Goal: Task Accomplishment & Management: Manage account settings

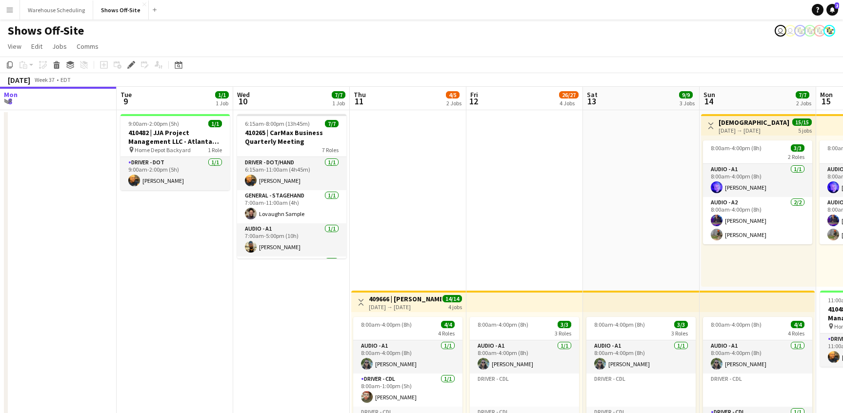
scroll to position [0, 336]
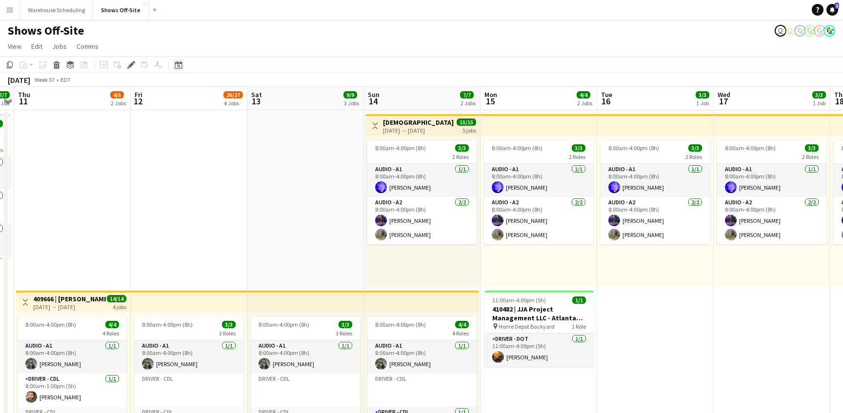
click at [182, 60] on div "Date picker" at bounding box center [179, 65] width 12 height 12
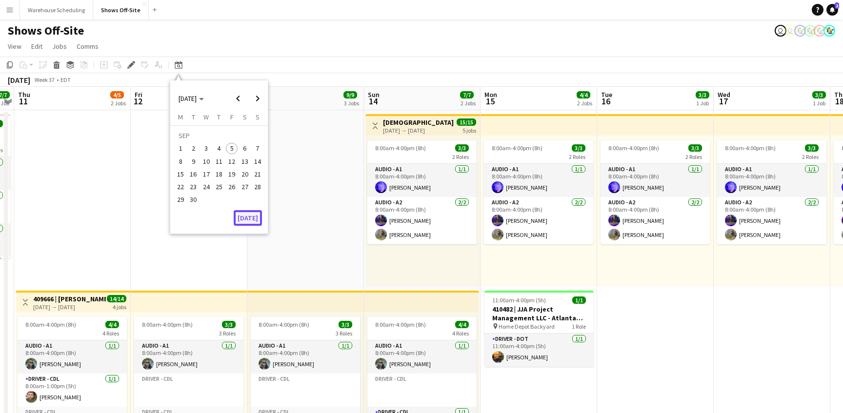
click at [254, 214] on button "[DATE]" at bounding box center [248, 218] width 28 height 16
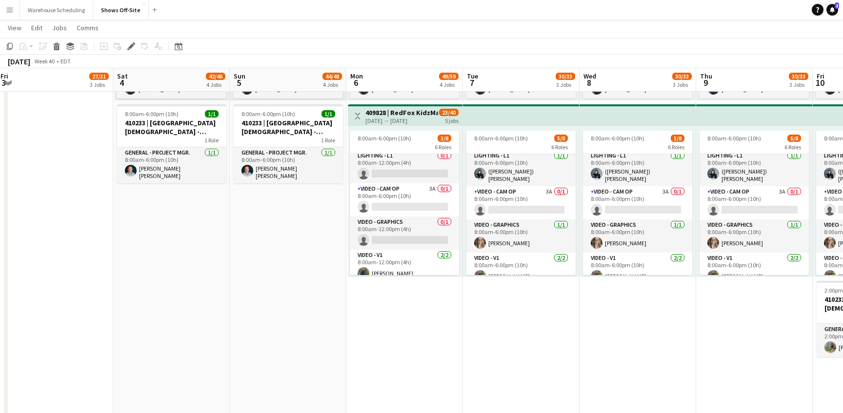
scroll to position [106, 0]
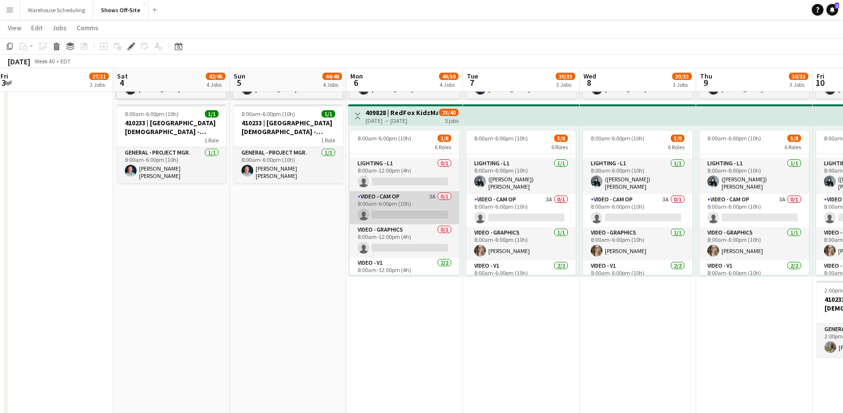
click at [415, 192] on app-card-role "Video - Cam Op 3A 0/1 8:00am-6:00pm (10h) single-neutral-actions" at bounding box center [404, 207] width 109 height 33
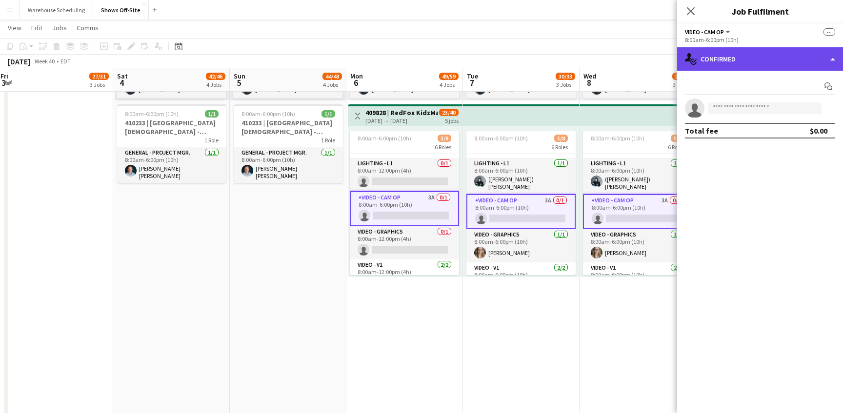
click at [746, 49] on div "single-neutral-actions-check-2 Confirmed" at bounding box center [760, 58] width 166 height 23
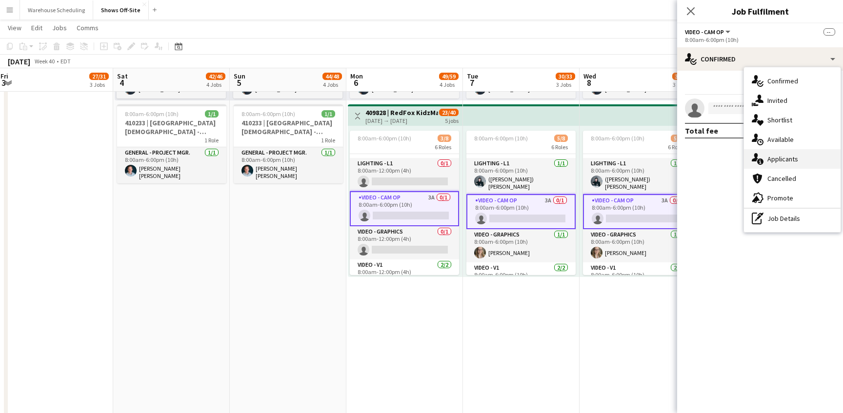
click at [791, 168] on div "single-neutral-actions-information Applicants" at bounding box center [792, 159] width 97 height 20
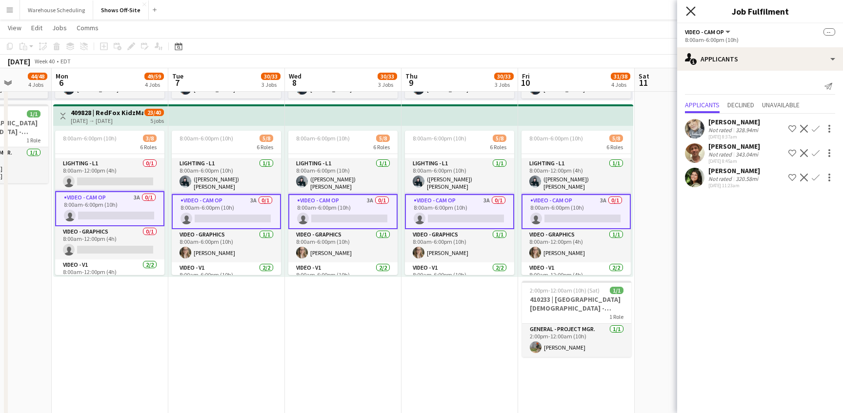
click at [691, 7] on icon "Close pop-in" at bounding box center [690, 10] width 9 height 9
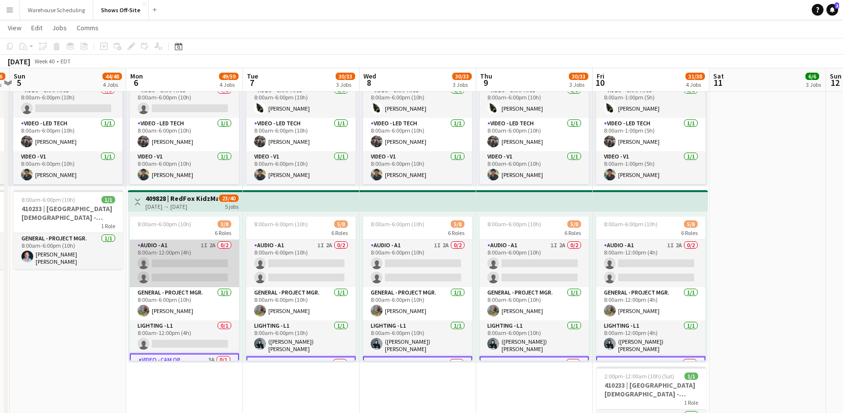
click at [198, 262] on app-card-role "Audio - A1 1I 2A 0/2 8:00am-12:00pm (4h) single-neutral-actions single-neutral-…" at bounding box center [184, 263] width 109 height 47
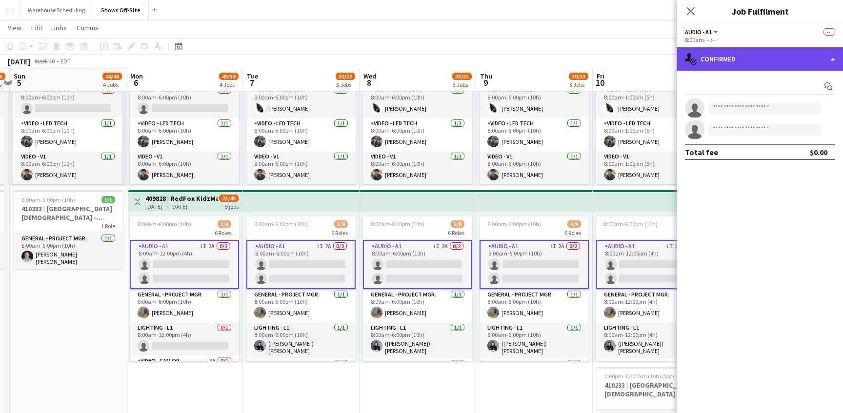
click at [796, 55] on div "single-neutral-actions-check-2 Confirmed" at bounding box center [760, 58] width 166 height 23
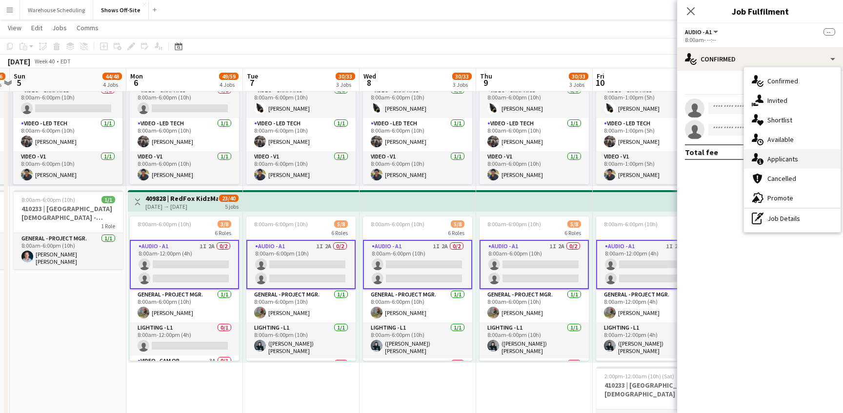
click at [790, 157] on span "Applicants" at bounding box center [782, 159] width 31 height 9
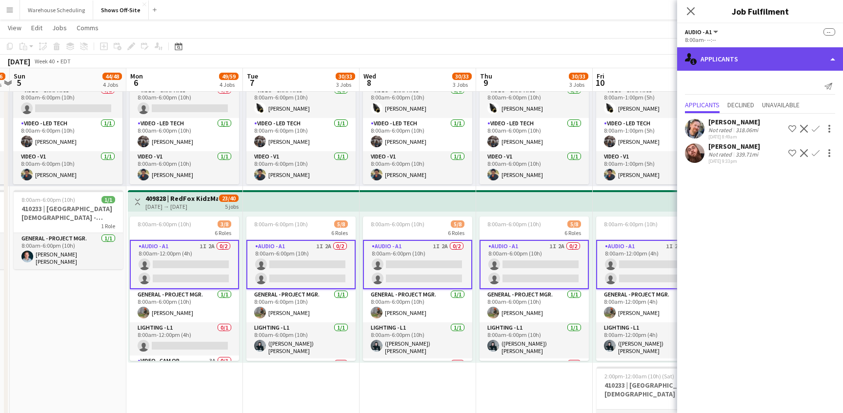
click at [730, 68] on div "single-neutral-actions-information Applicants" at bounding box center [760, 58] width 166 height 23
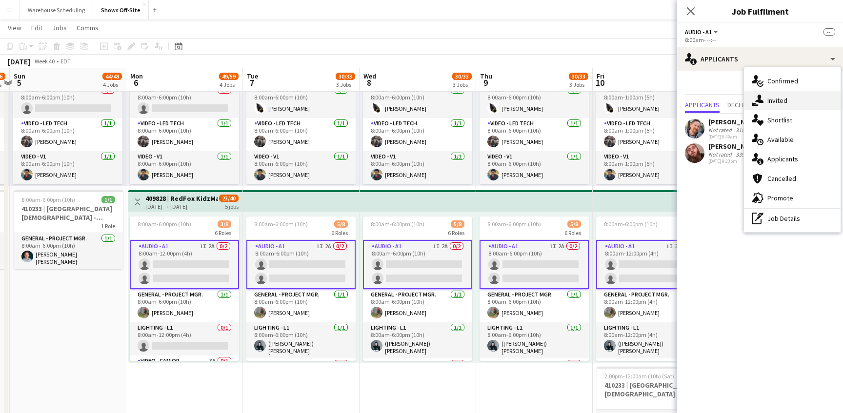
click at [763, 108] on div "single-neutral-actions-share-1 Invited" at bounding box center [792, 101] width 97 height 20
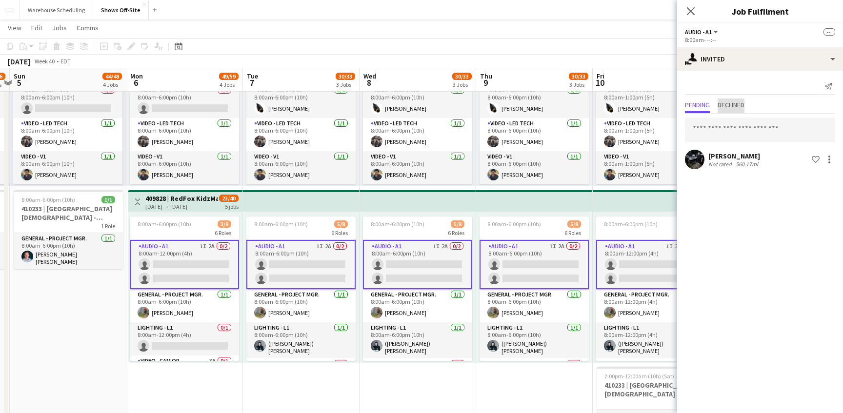
click at [736, 102] on span "Declined" at bounding box center [731, 104] width 27 height 7
click at [700, 104] on span "Pending" at bounding box center [697, 104] width 25 height 7
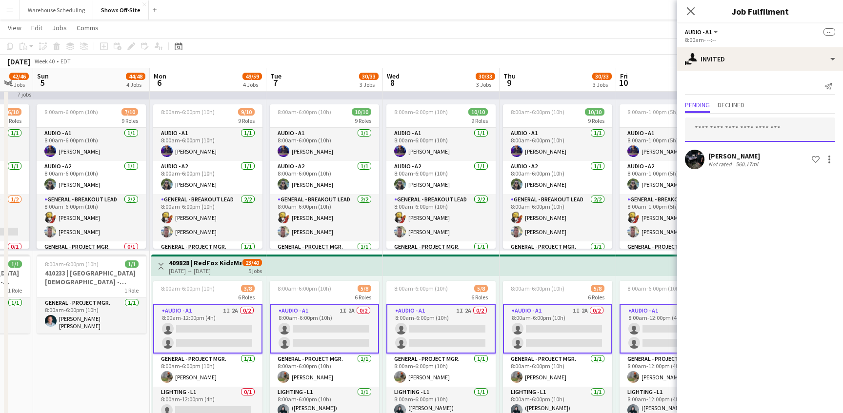
click at [723, 125] on input "text" at bounding box center [760, 130] width 150 height 24
type input "*"
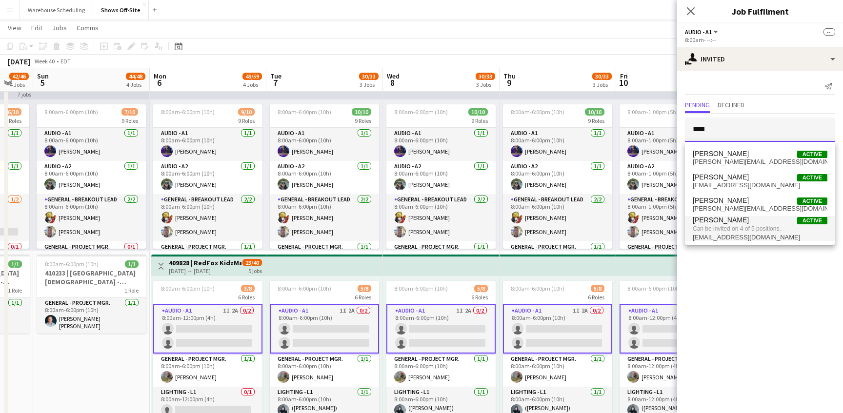
type input "****"
click at [756, 226] on span "Can be invited on 4 of 5 positions." at bounding box center [760, 228] width 135 height 9
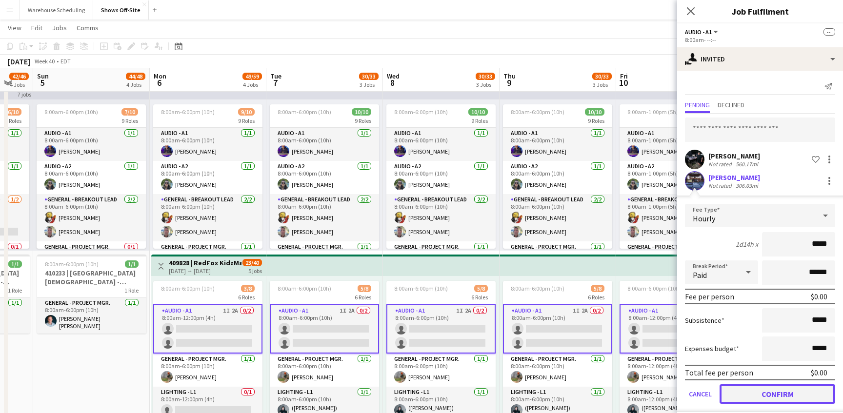
click at [765, 386] on button "Confirm" at bounding box center [778, 394] width 116 height 20
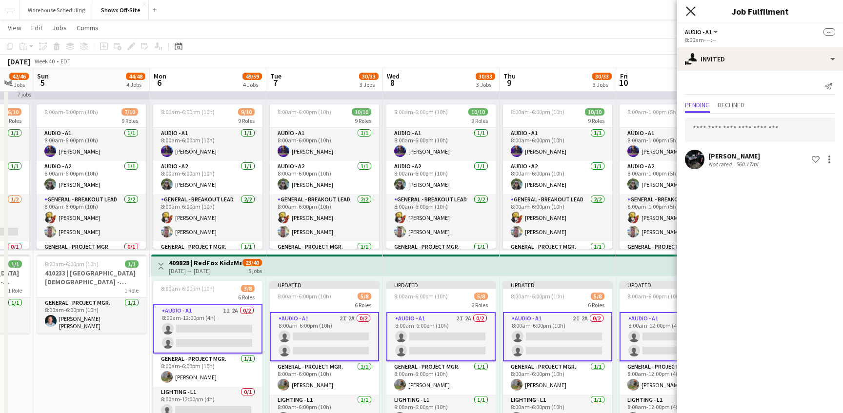
click at [695, 9] on icon "Close pop-in" at bounding box center [690, 10] width 9 height 9
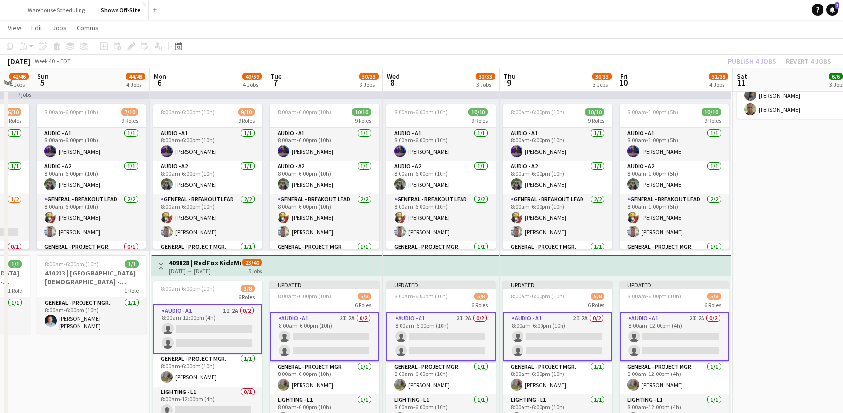
click at [743, 53] on app-toolbar "Copy Paste Paste Command V Paste with crew Command Shift V Paste linked Job [GE…" at bounding box center [421, 46] width 843 height 17
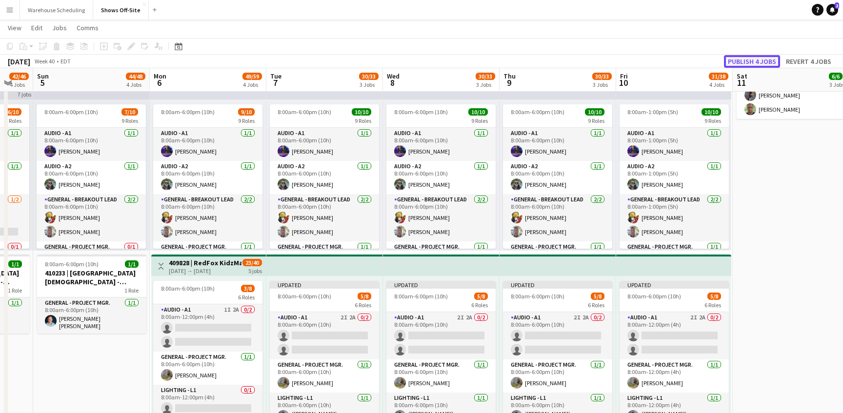
click at [744, 57] on button "Publish 4 jobs" at bounding box center [752, 61] width 56 height 13
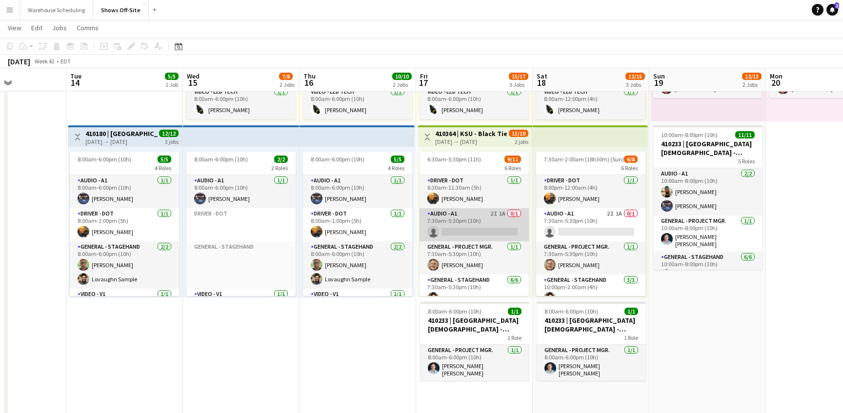
click at [459, 218] on app-card-role "Audio - A1 2I 1A 0/1 7:30am-5:30pm (10h) single-neutral-actions" at bounding box center [474, 224] width 109 height 33
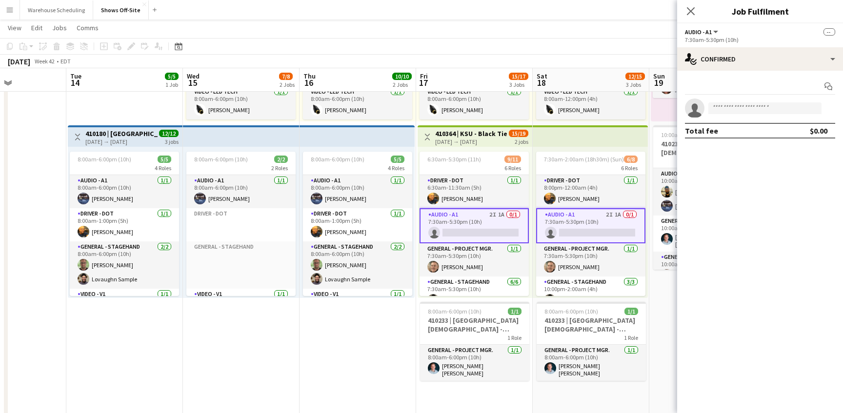
click at [790, 38] on div "7:30am-5:30pm (10h)" at bounding box center [760, 39] width 150 height 7
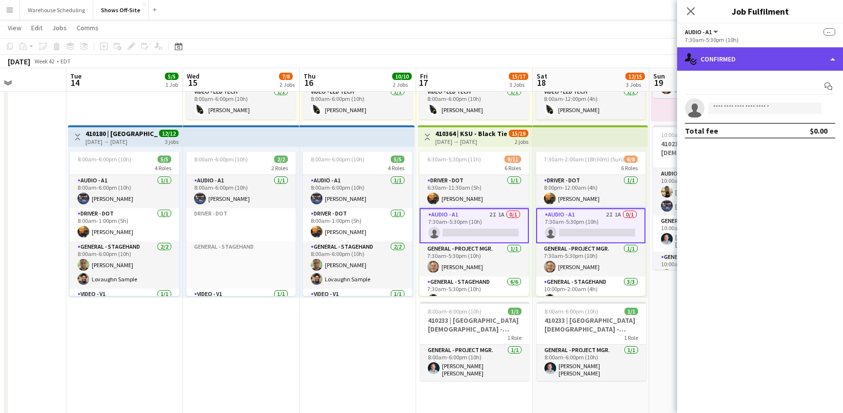
click at [783, 60] on div "single-neutral-actions-check-2 Confirmed" at bounding box center [760, 58] width 166 height 23
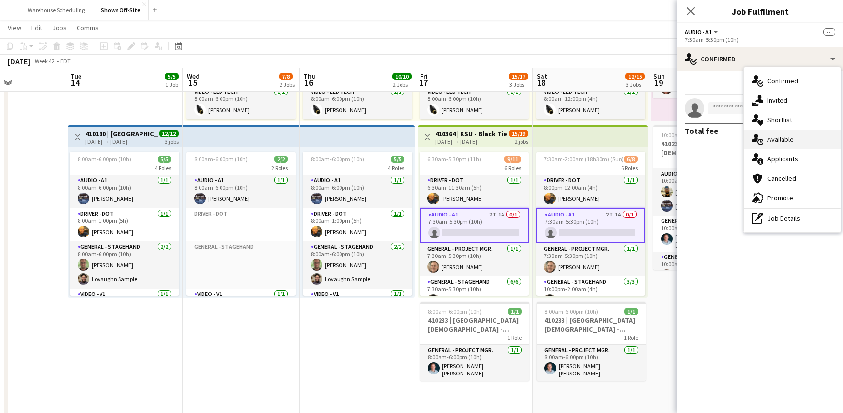
click at [798, 138] on div "single-neutral-actions-upload Available" at bounding box center [792, 140] width 97 height 20
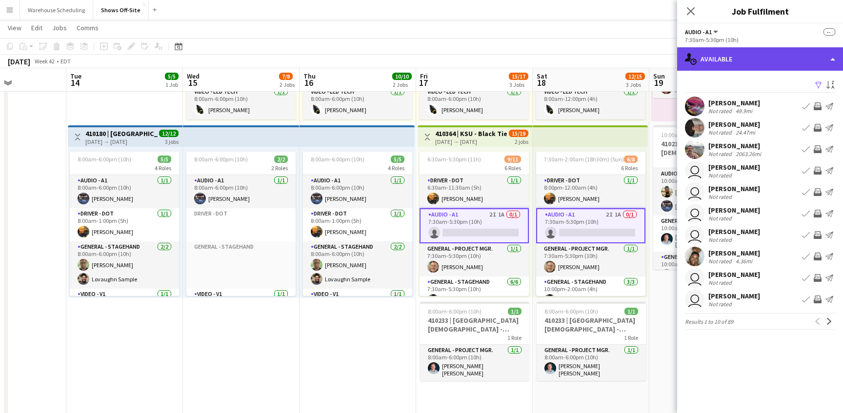
click at [786, 55] on div "single-neutral-actions-upload Available" at bounding box center [760, 58] width 166 height 23
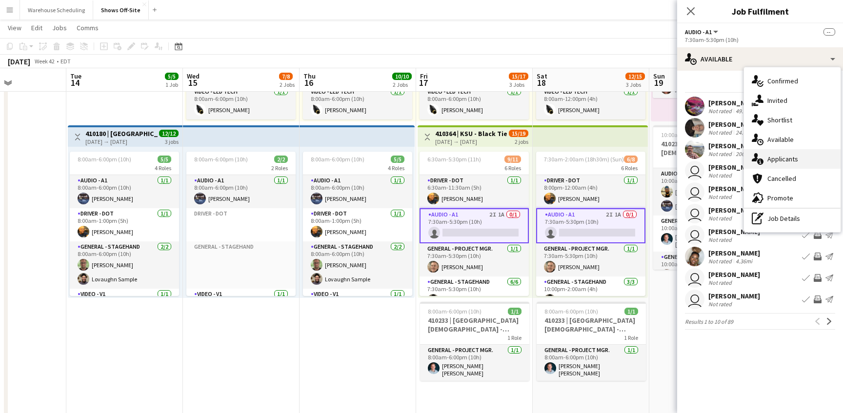
click at [794, 159] on span "Applicants" at bounding box center [782, 159] width 31 height 9
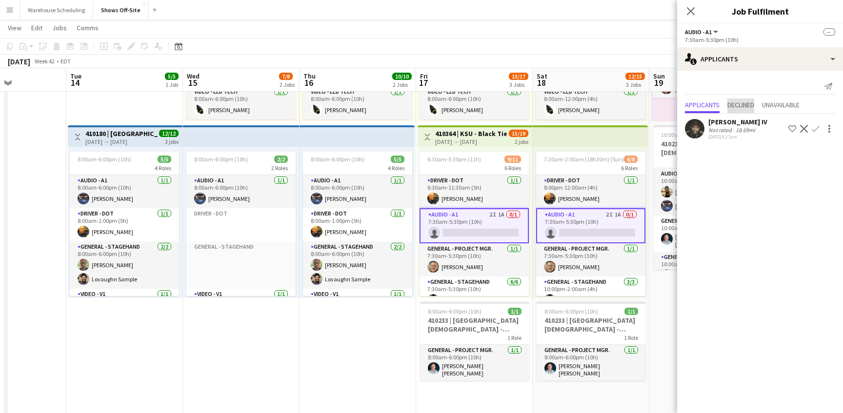
click at [754, 110] on span "Declined" at bounding box center [740, 106] width 27 height 15
click at [702, 86] on span "Applicants" at bounding box center [702, 84] width 35 height 7
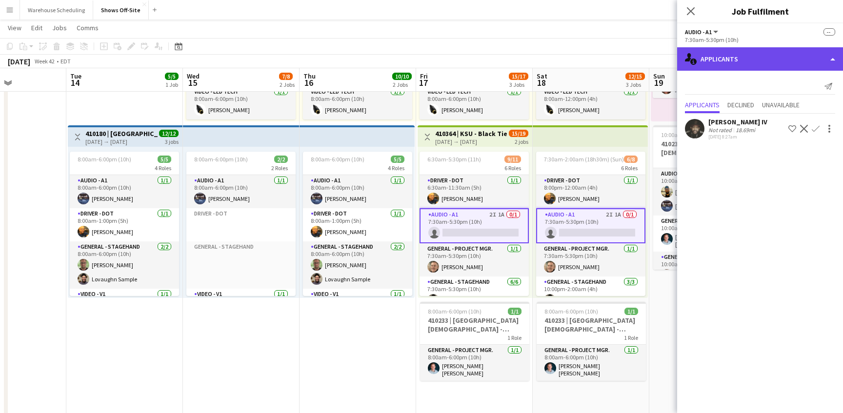
click at [737, 60] on div "single-neutral-actions-information Applicants" at bounding box center [760, 58] width 166 height 23
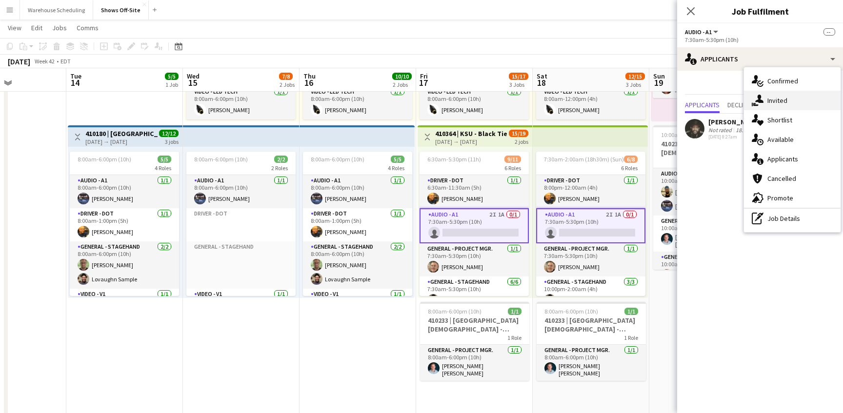
click at [761, 97] on icon at bounding box center [759, 99] width 8 height 8
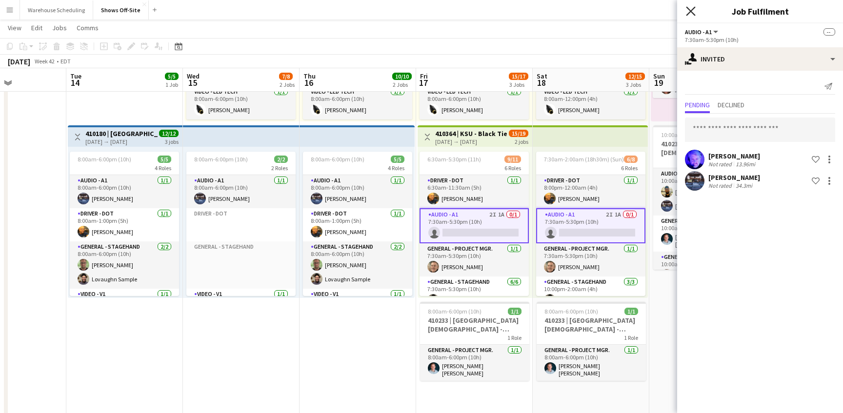
click at [691, 13] on icon "Close pop-in" at bounding box center [690, 10] width 9 height 9
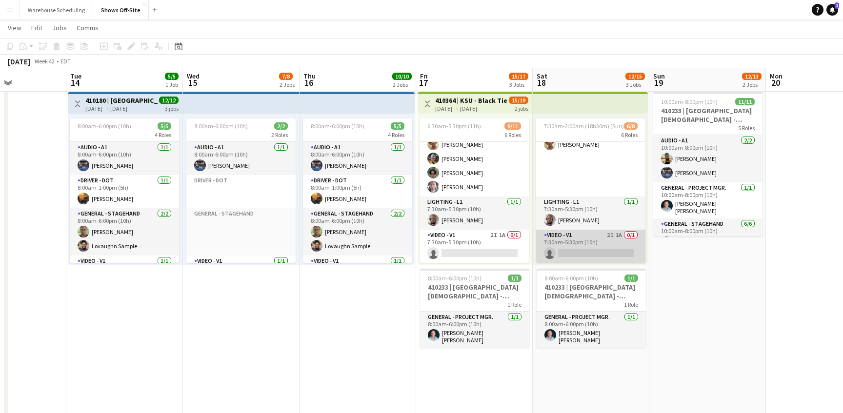
click at [584, 247] on app-card-role "Video - V1 2I 1A 0/1 7:30am-5:30pm (10h) single-neutral-actions" at bounding box center [590, 246] width 109 height 33
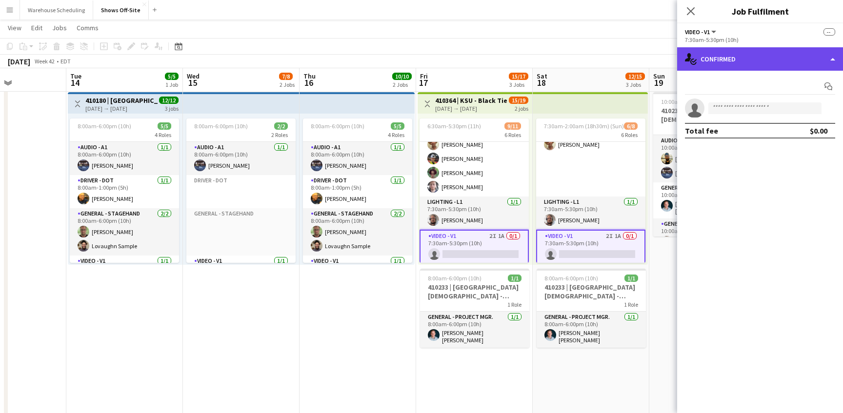
click at [764, 63] on div "single-neutral-actions-check-2 Confirmed" at bounding box center [760, 58] width 166 height 23
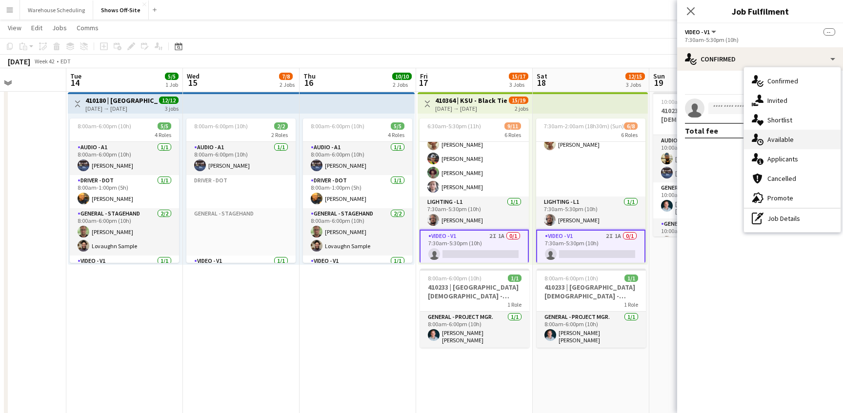
click at [786, 146] on div "single-neutral-actions-upload Available" at bounding box center [792, 140] width 97 height 20
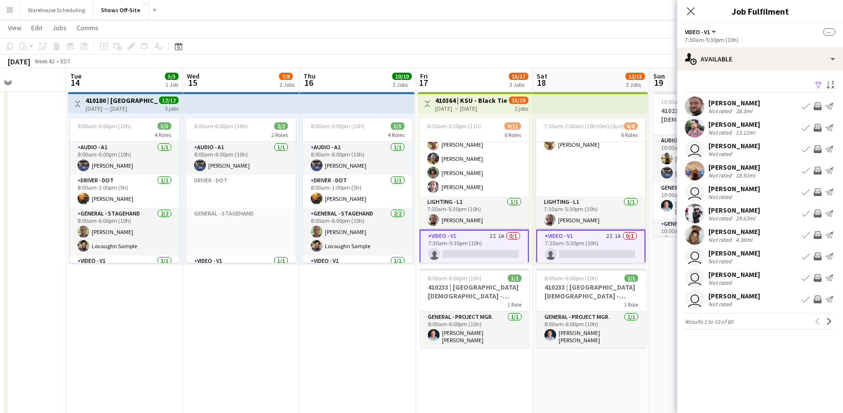
click at [775, 79] on div "Filter Sort asc" at bounding box center [760, 86] width 150 height 14
click at [775, 73] on div "Filter Sort asc [PERSON_NAME] Not rated 38.3mi Book crew Invite crew Send notif…" at bounding box center [760, 206] width 166 height 271
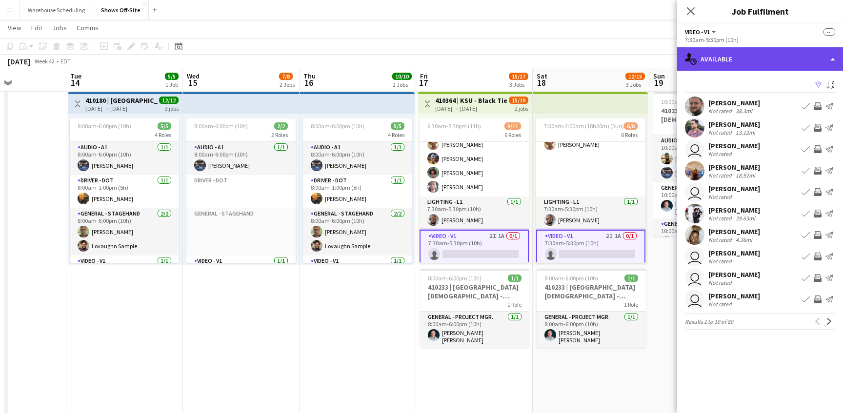
click at [775, 67] on div "single-neutral-actions-upload Available" at bounding box center [760, 58] width 166 height 23
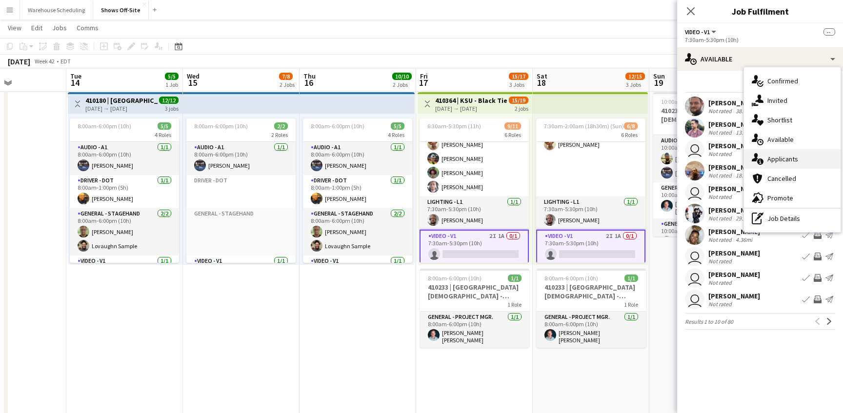
click at [779, 157] on span "Applicants" at bounding box center [782, 159] width 31 height 9
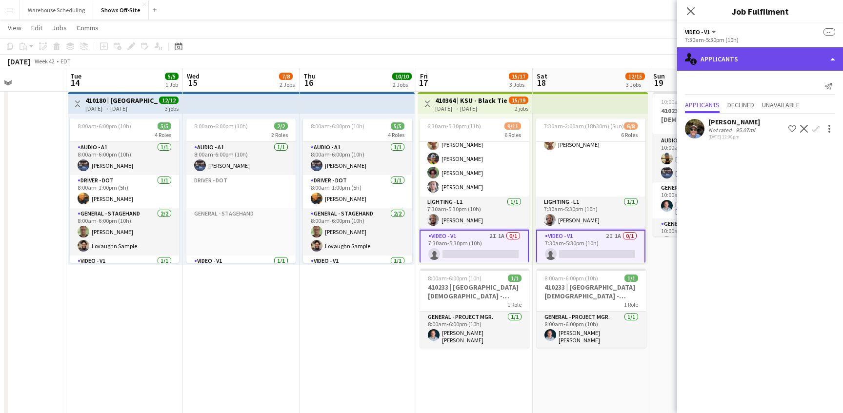
click at [727, 66] on div "single-neutral-actions-information Applicants" at bounding box center [760, 58] width 166 height 23
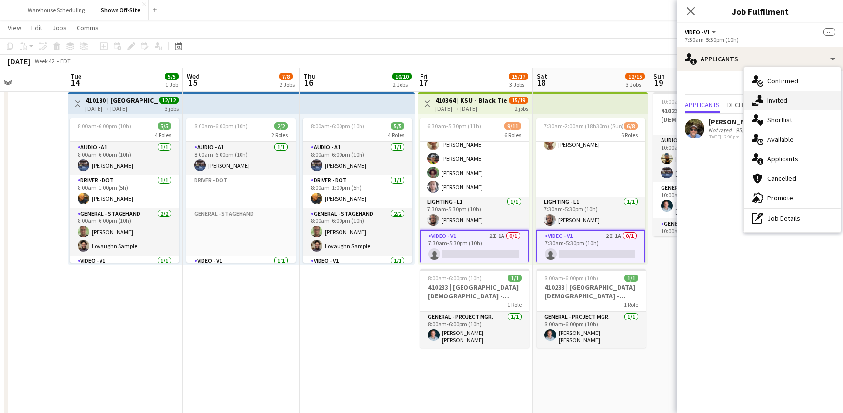
click at [763, 107] on div "single-neutral-actions-share-1 Invited" at bounding box center [792, 101] width 97 height 20
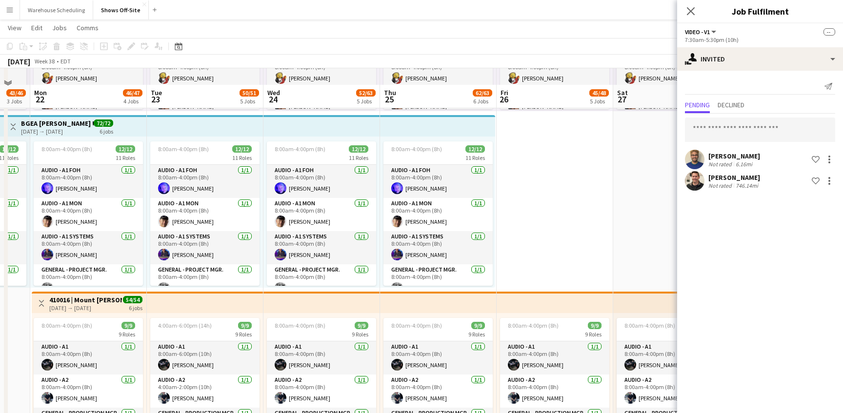
scroll to position [191, 0]
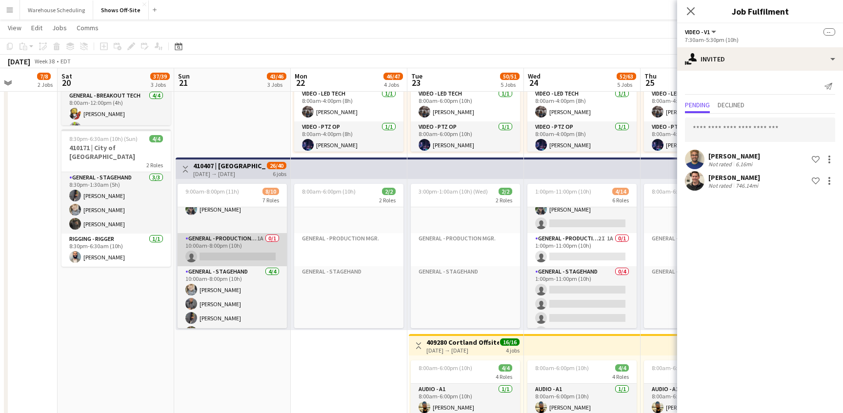
click at [269, 246] on app-card-role "General - Production Mgr. 1A 0/1 10:00am-8:00pm (10h) single-neutral-actions" at bounding box center [232, 249] width 109 height 33
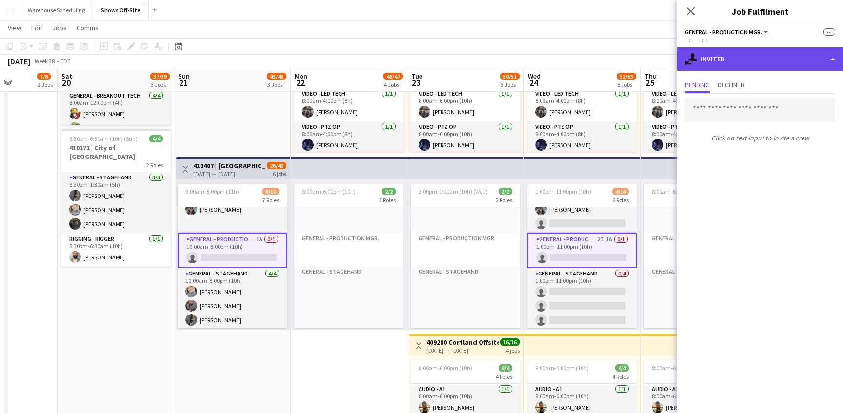
click at [777, 58] on div "single-neutral-actions-share-1 Invited" at bounding box center [760, 58] width 166 height 23
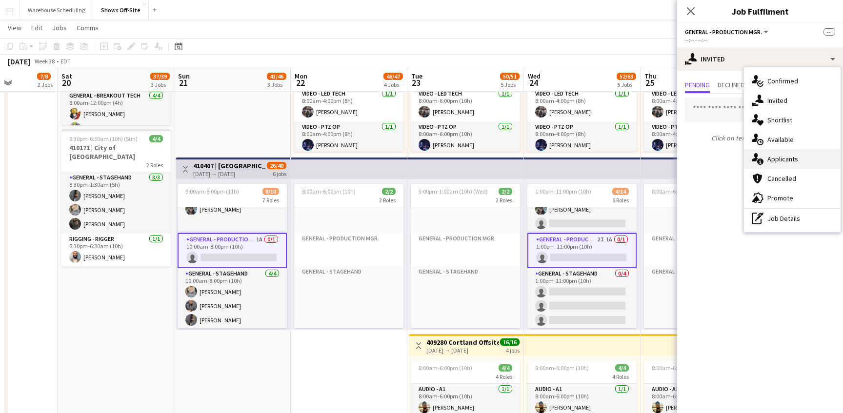
click at [797, 160] on span "Applicants" at bounding box center [782, 159] width 31 height 9
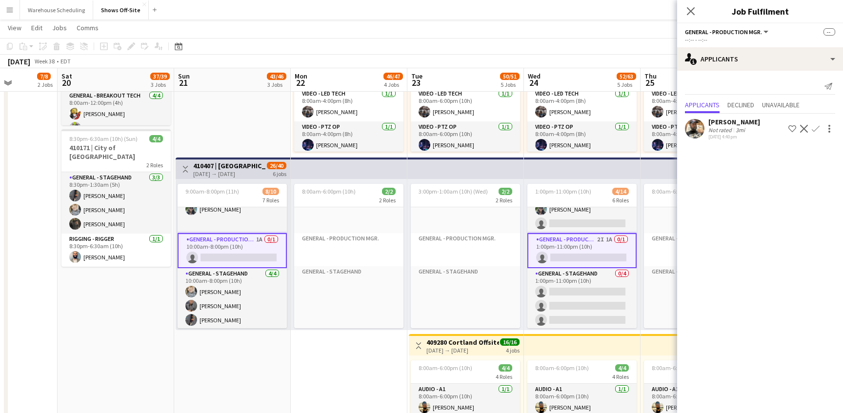
click at [816, 129] on app-icon "Confirm" at bounding box center [816, 129] width 8 height 8
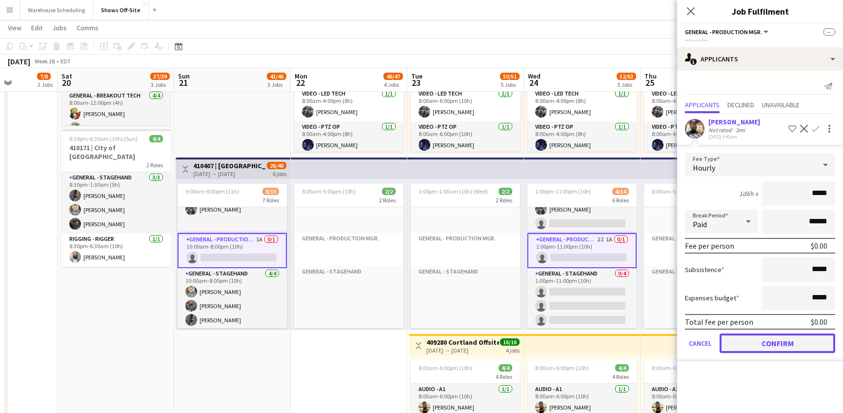
click at [775, 339] on button "Confirm" at bounding box center [778, 344] width 116 height 20
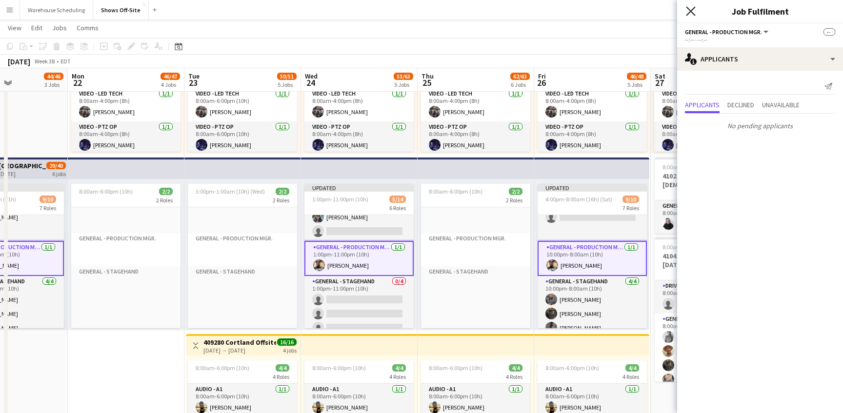
click at [687, 7] on icon at bounding box center [690, 10] width 9 height 9
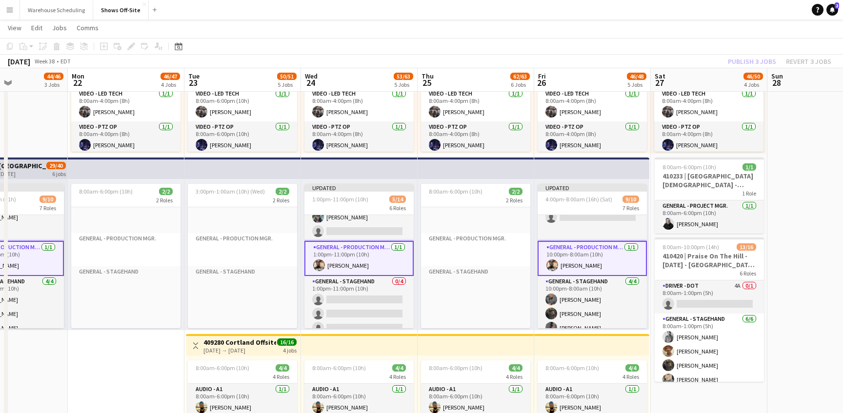
click at [741, 61] on div "Publish 3 jobs Revert 3 jobs" at bounding box center [779, 61] width 127 height 13
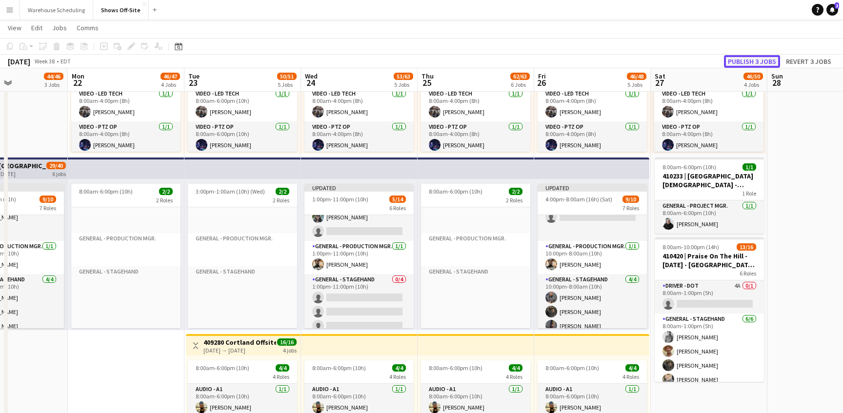
click at [741, 61] on button "Publish 3 jobs" at bounding box center [752, 61] width 56 height 13
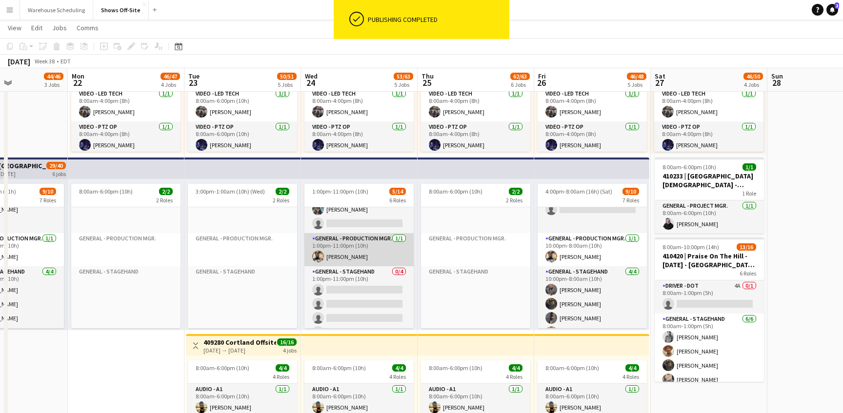
click at [368, 244] on app-card-role "General - Production Mgr. [DATE] 1:00pm-11:00pm (10h) [PERSON_NAME]" at bounding box center [358, 249] width 109 height 33
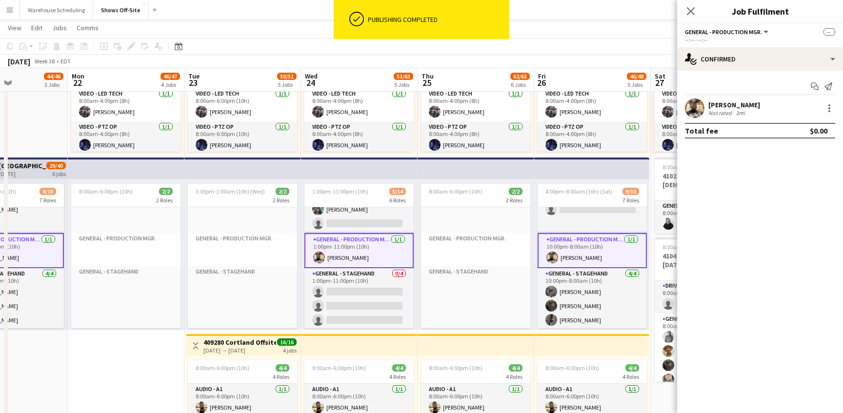
click at [691, 107] on app-user-avatar at bounding box center [695, 109] width 20 height 20
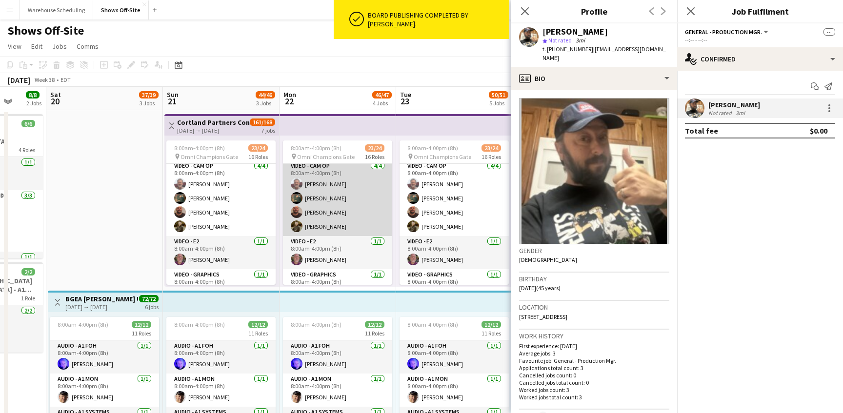
click at [345, 206] on app-card-role "Video - Cam Op [DATE] 8:00am-4:00pm (8h) [PERSON_NAME] [PERSON_NAME] [PERSON_NA…" at bounding box center [337, 198] width 109 height 76
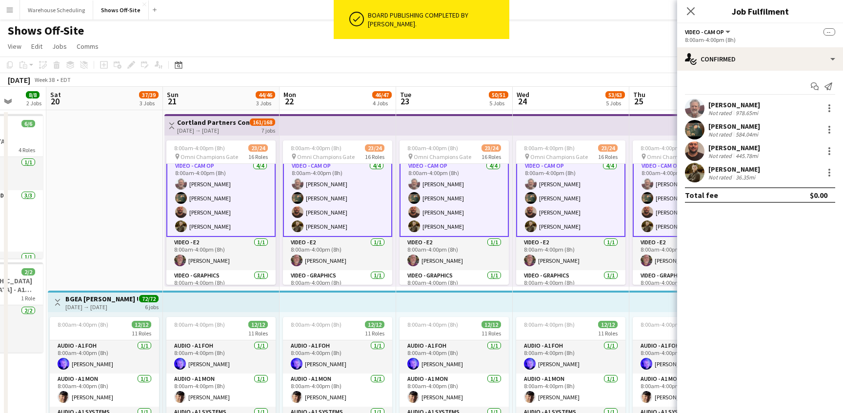
click at [694, 103] on app-user-avatar at bounding box center [695, 109] width 20 height 20
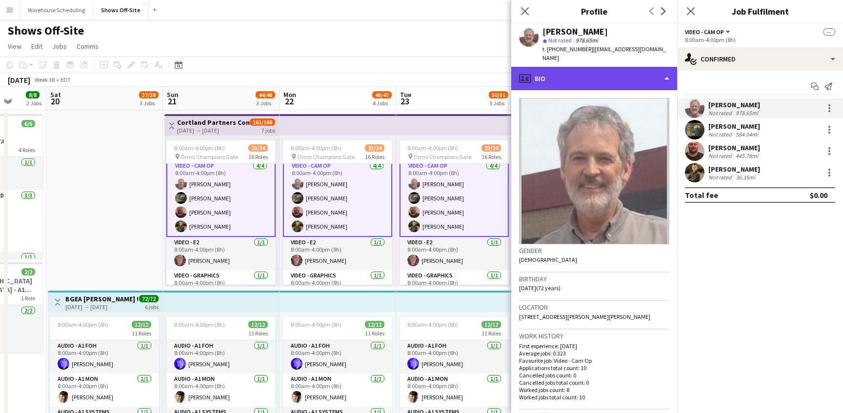
click at [601, 74] on div "profile Bio" at bounding box center [594, 78] width 166 height 23
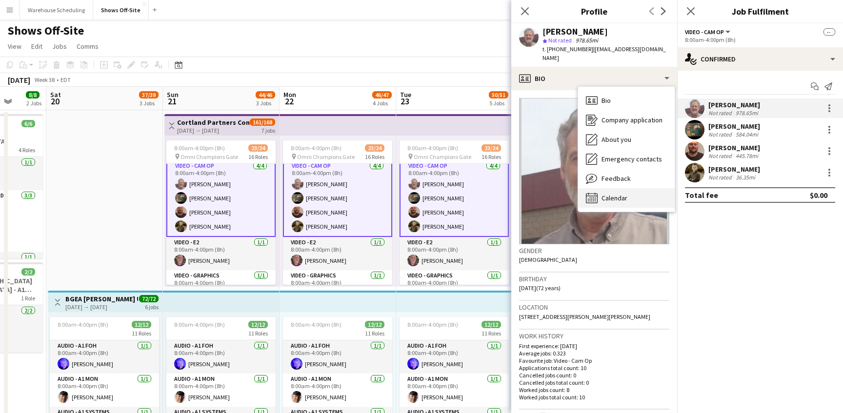
click at [618, 194] on span "Calendar" at bounding box center [614, 198] width 26 height 9
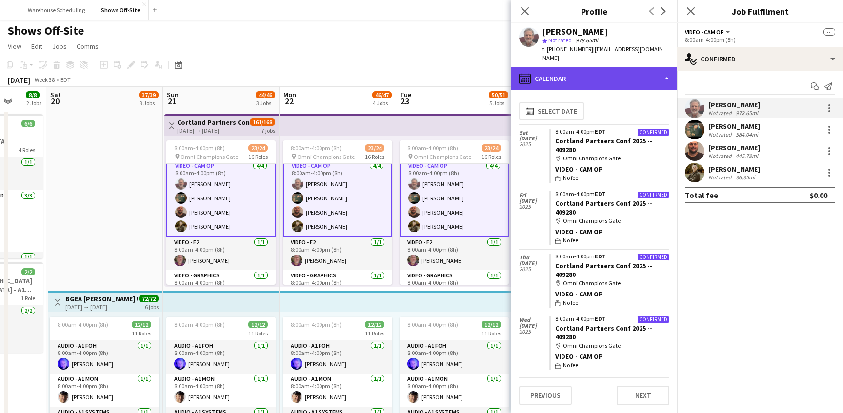
click at [588, 67] on div "calendar-full Calendar" at bounding box center [594, 78] width 166 height 23
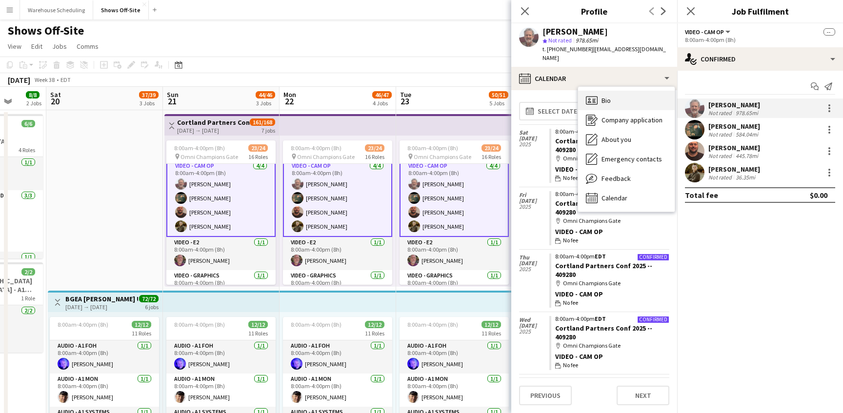
click at [596, 95] on icon "Bio" at bounding box center [592, 101] width 12 height 12
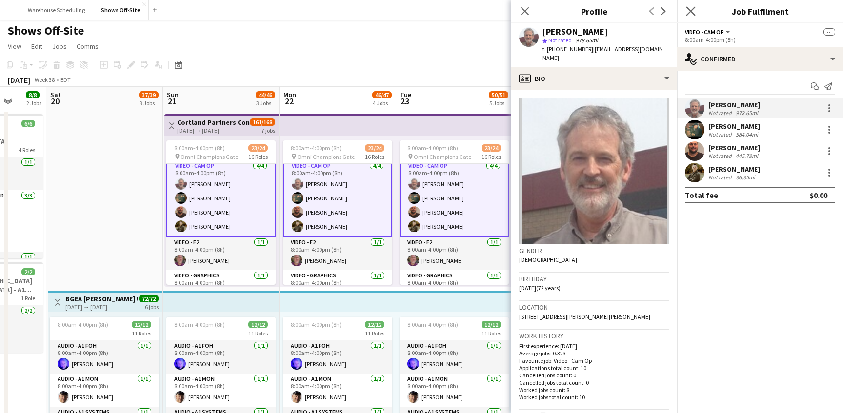
click at [688, 17] on app-icon "Close pop-in" at bounding box center [691, 11] width 14 height 14
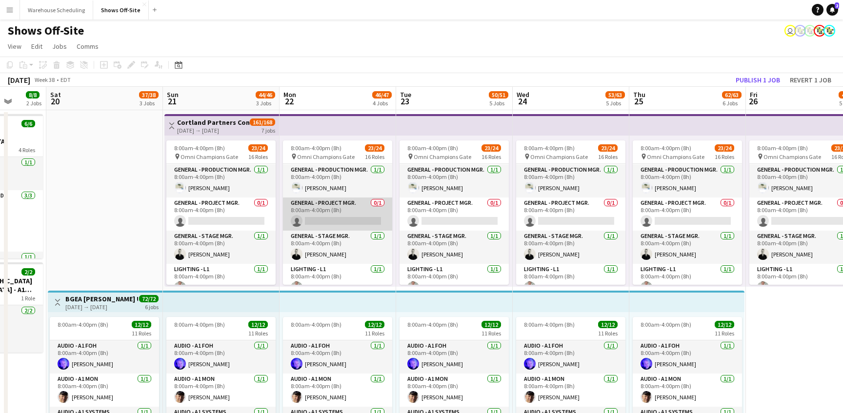
click at [331, 209] on app-card-role "General - Project Mgr. 0/1 8:00am-4:00pm (8h) single-neutral-actions" at bounding box center [337, 214] width 109 height 33
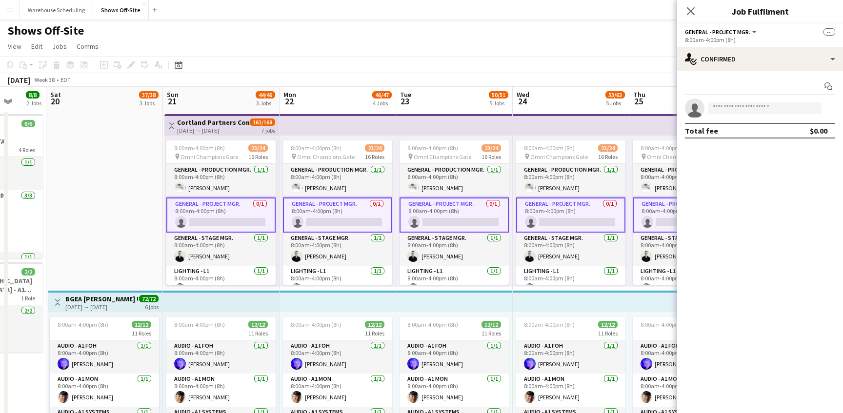
click at [243, 123] on h3 "Cortland Partners Conf 2025 -- 409280" at bounding box center [213, 122] width 73 height 9
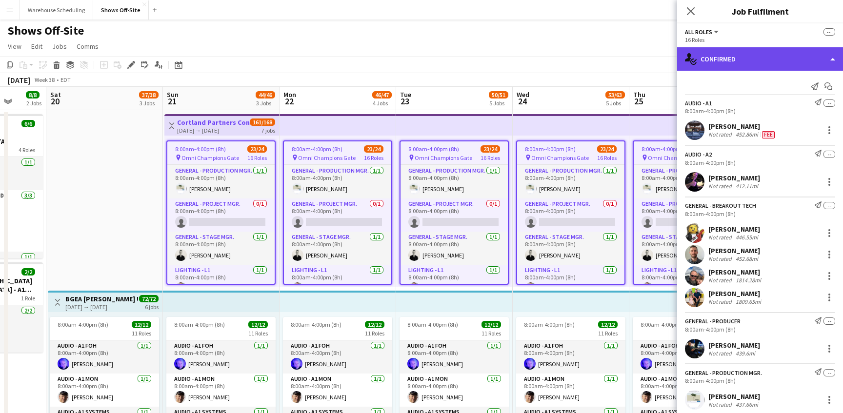
click at [736, 59] on div "single-neutral-actions-check-2 Confirmed" at bounding box center [760, 58] width 166 height 23
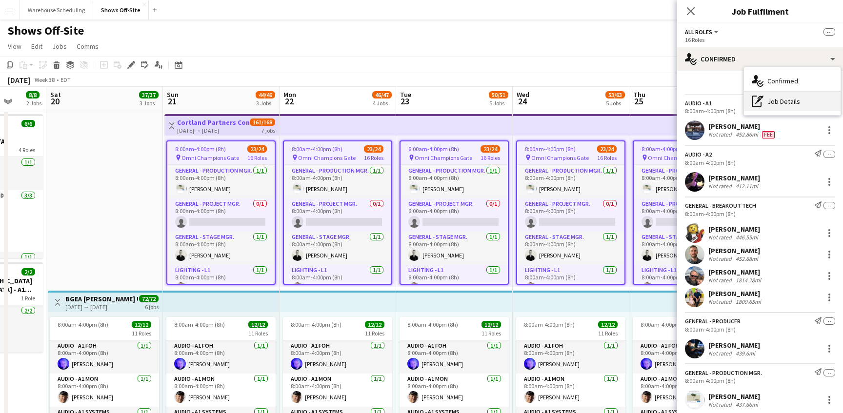
click at [772, 100] on div "pen-write Job Details" at bounding box center [792, 102] width 97 height 20
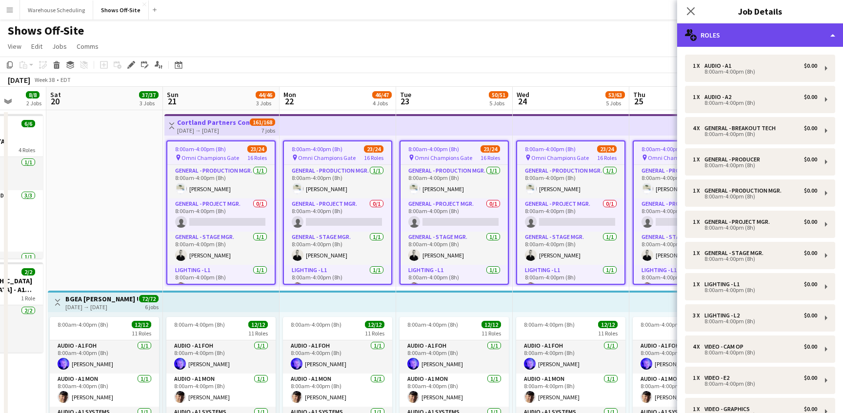
click at [761, 40] on div "multiple-users-add Roles" at bounding box center [760, 34] width 166 height 23
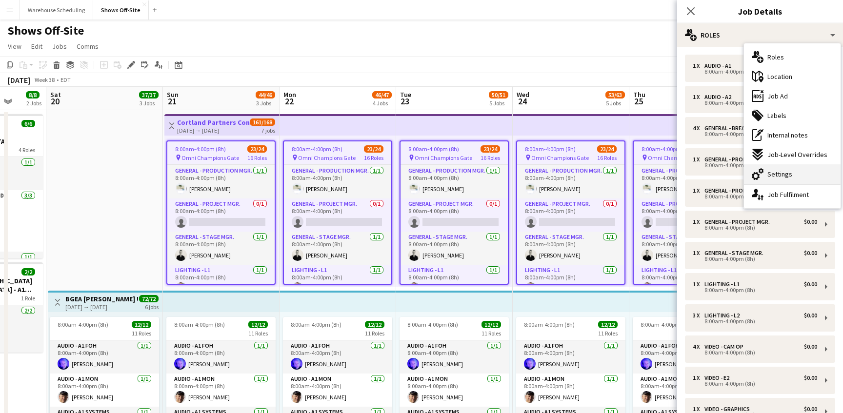
click at [772, 178] on span "Settings" at bounding box center [779, 174] width 25 height 9
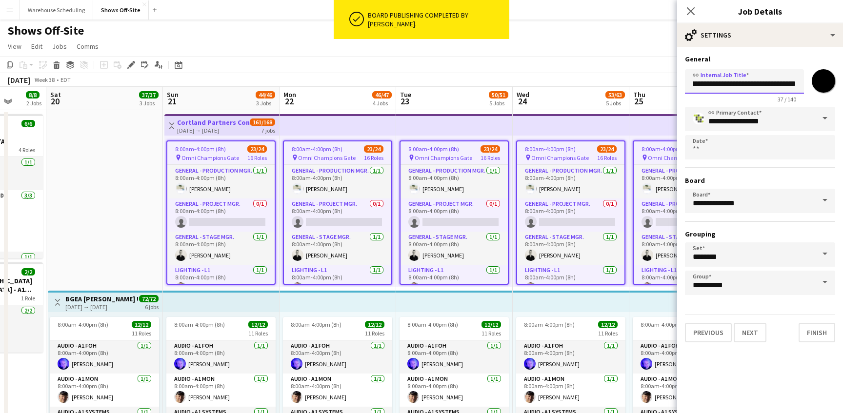
drag, startPoint x: 781, startPoint y: 83, endPoint x: 841, endPoint y: 84, distance: 61.0
click at [841, 84] on form "**********" at bounding box center [760, 199] width 166 height 288
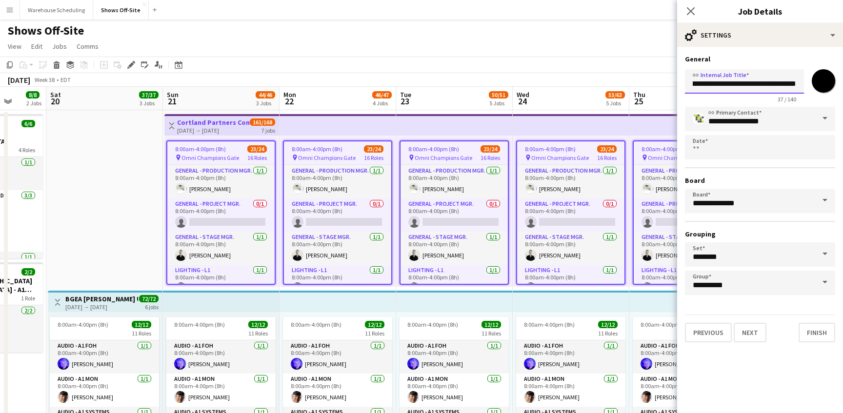
click at [783, 80] on input "**********" at bounding box center [744, 81] width 119 height 24
drag, startPoint x: 773, startPoint y: 83, endPoint x: 842, endPoint y: 83, distance: 69.3
click at [842, 83] on form "**********" at bounding box center [760, 199] width 166 height 288
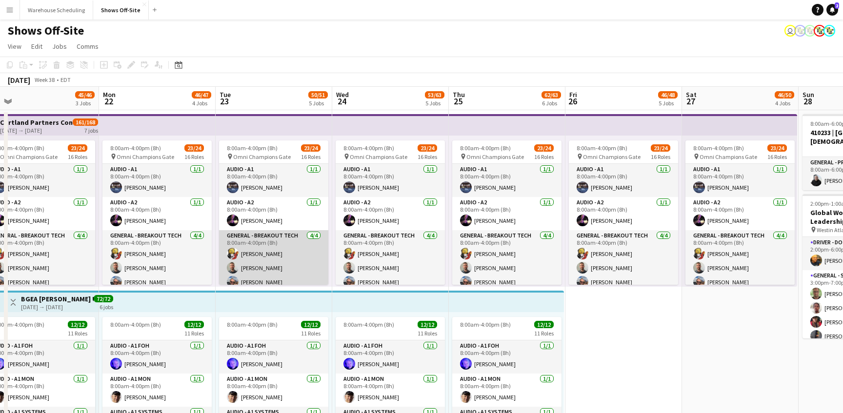
scroll to position [49, 0]
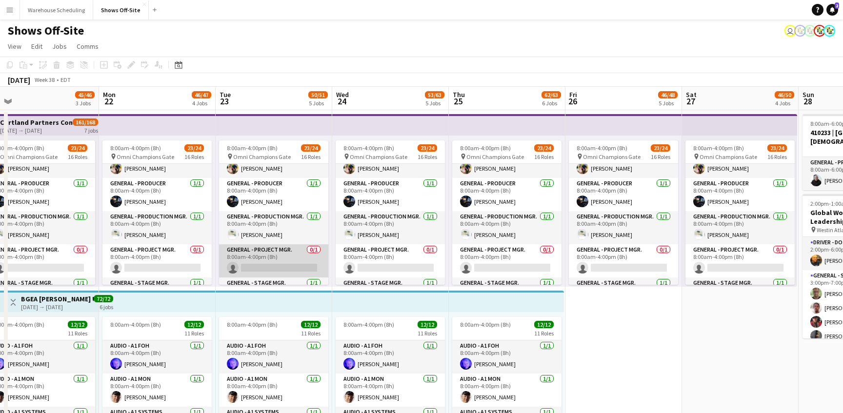
click at [290, 249] on app-card-role "General - Project Mgr. 0/1 8:00am-4:00pm (8h) single-neutral-actions" at bounding box center [273, 260] width 109 height 33
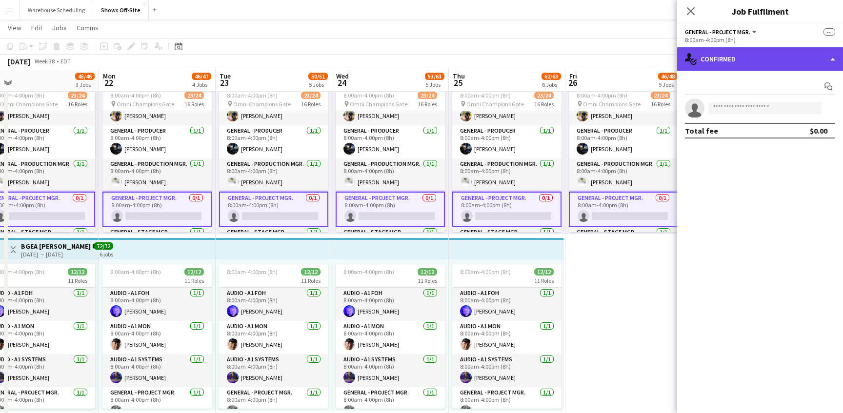
click at [725, 60] on div "single-neutral-actions-check-2 Confirmed" at bounding box center [760, 58] width 166 height 23
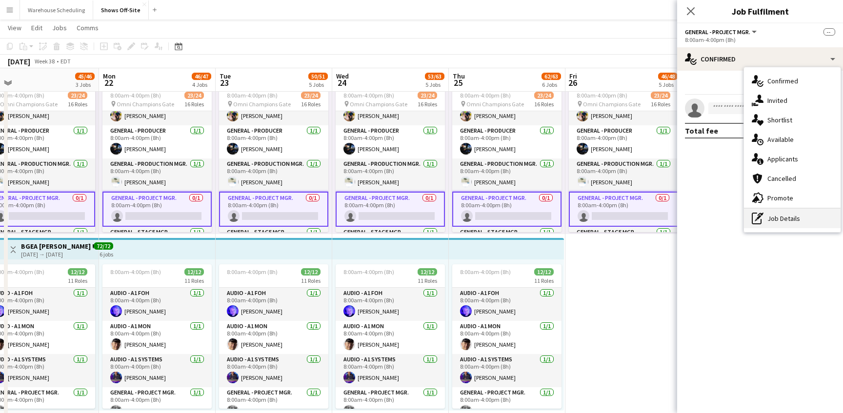
click at [780, 216] on div "pen-write Job Details" at bounding box center [792, 219] width 97 height 20
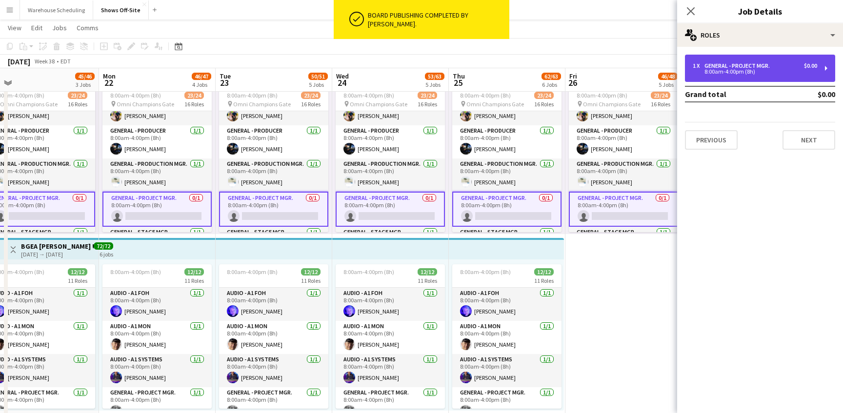
click at [768, 68] on div "General - Project Mgr." at bounding box center [738, 65] width 69 height 7
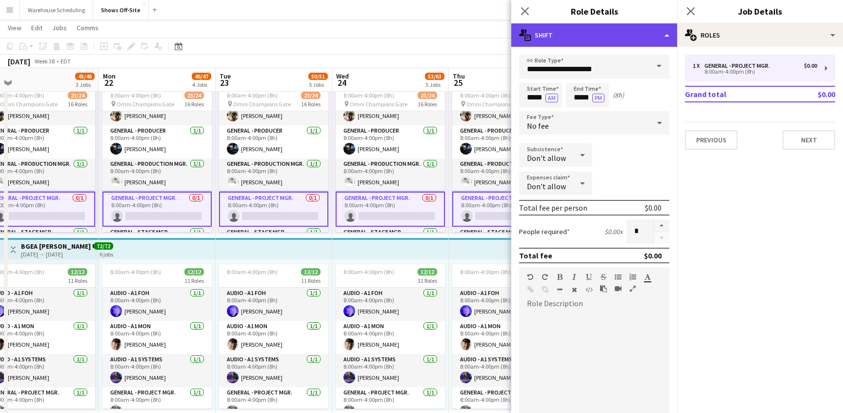
click at [667, 33] on div "multiple-actions-text Shift" at bounding box center [594, 34] width 166 height 23
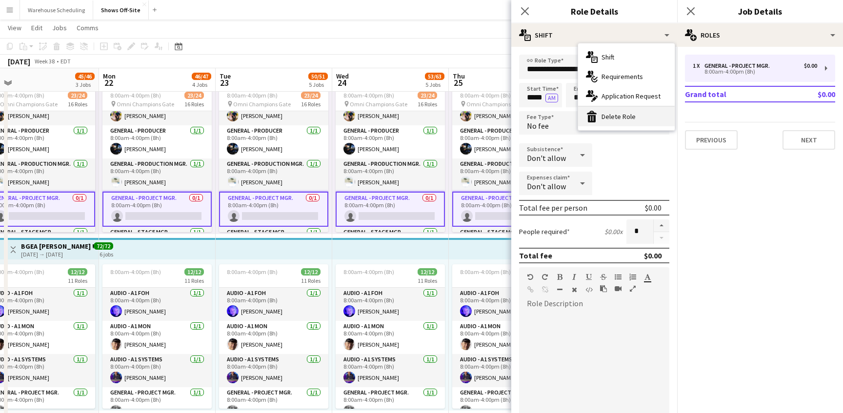
click at [641, 111] on div "bin-2 Delete Role" at bounding box center [626, 117] width 97 height 20
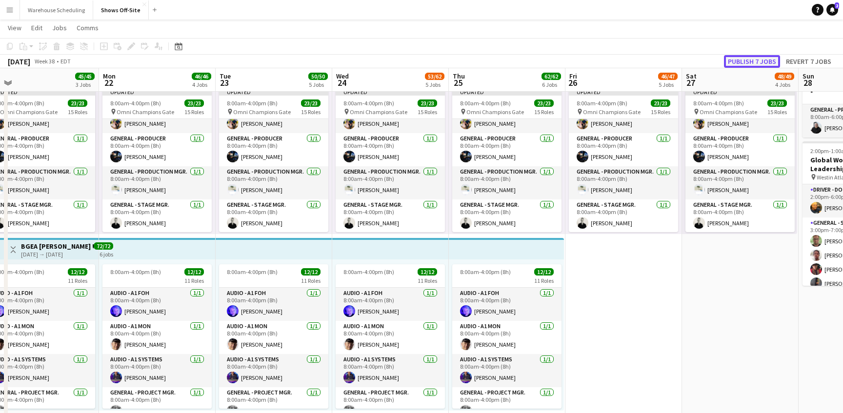
click at [758, 57] on button "Publish 7 jobs" at bounding box center [752, 61] width 56 height 13
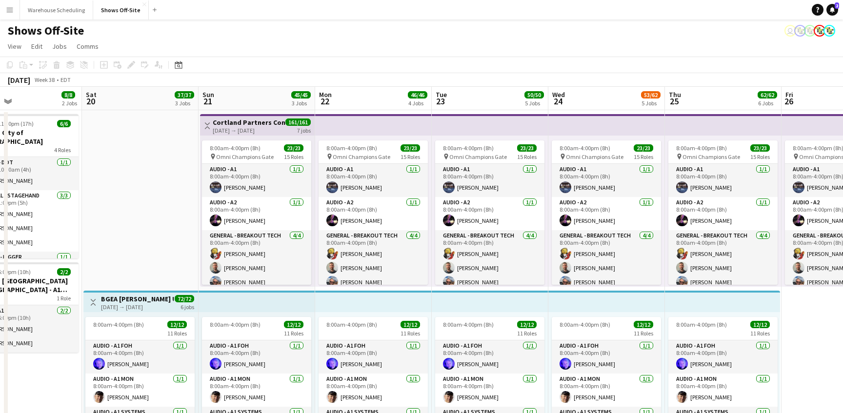
scroll to position [4, 0]
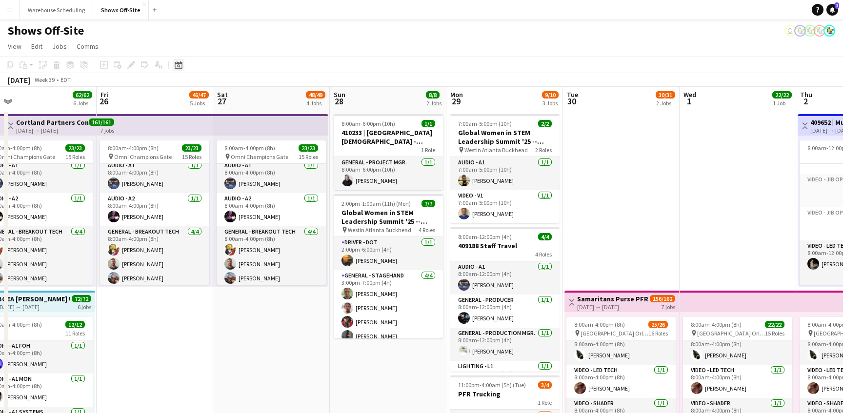
click at [176, 64] on icon "Date picker" at bounding box center [179, 65] width 8 height 8
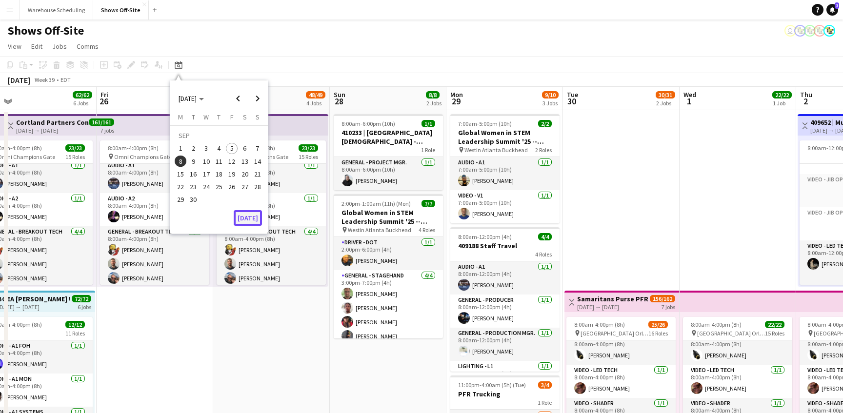
click at [248, 214] on button "[DATE]" at bounding box center [248, 218] width 28 height 16
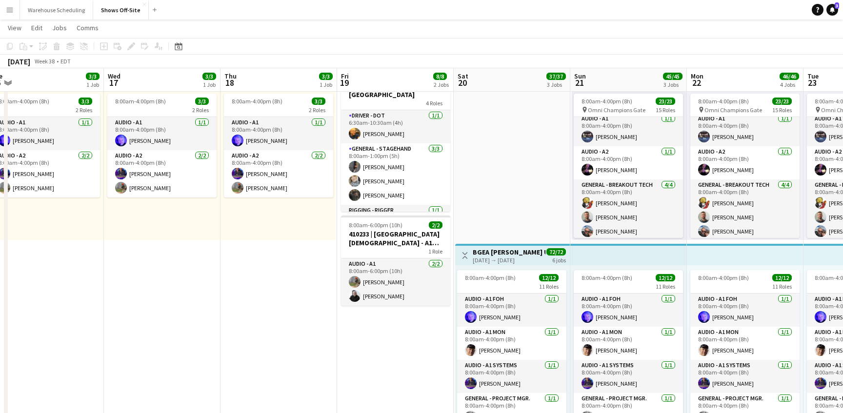
scroll to position [0, 0]
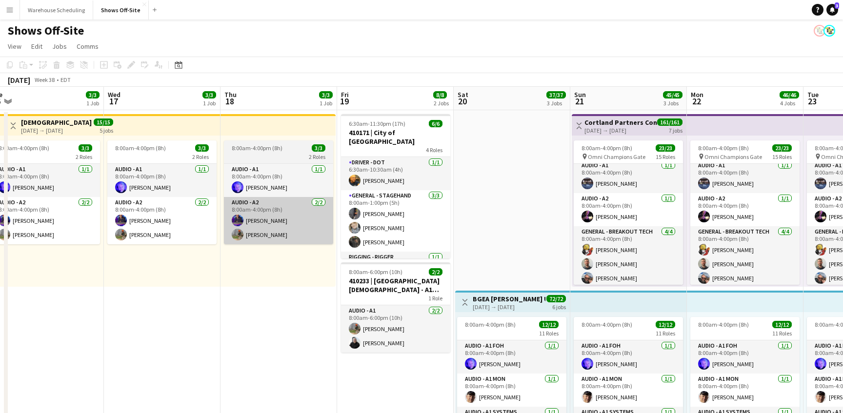
drag, startPoint x: 341, startPoint y: 186, endPoint x: 302, endPoint y: 219, distance: 51.0
click at [341, 192] on app-card-role "General - Stagehand [DATE] 8:00am-1:00pm (5h) [PERSON_NAME] [PERSON_NAME] [PERS…" at bounding box center [395, 220] width 109 height 61
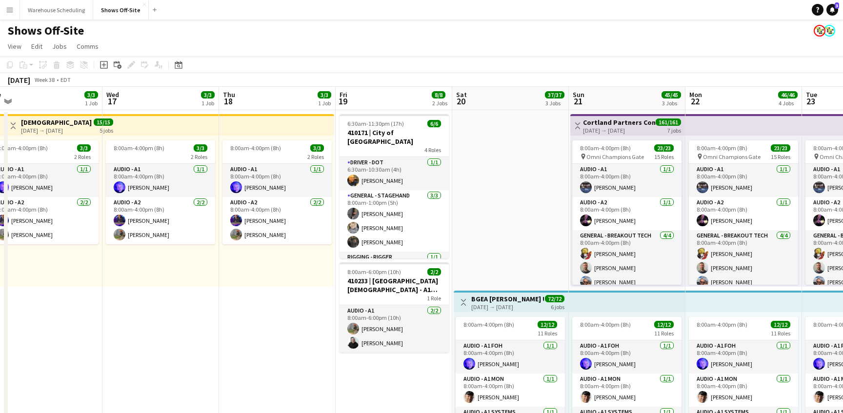
scroll to position [12, 0]
